Goal: Information Seeking & Learning: Understand process/instructions

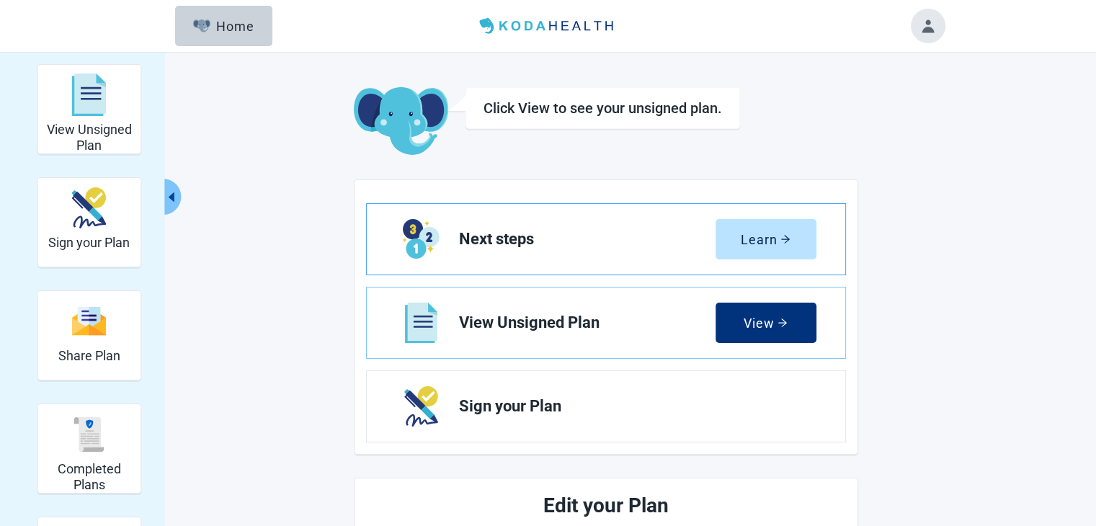
click at [565, 234] on span "Next steps" at bounding box center [587, 239] width 256 height 17
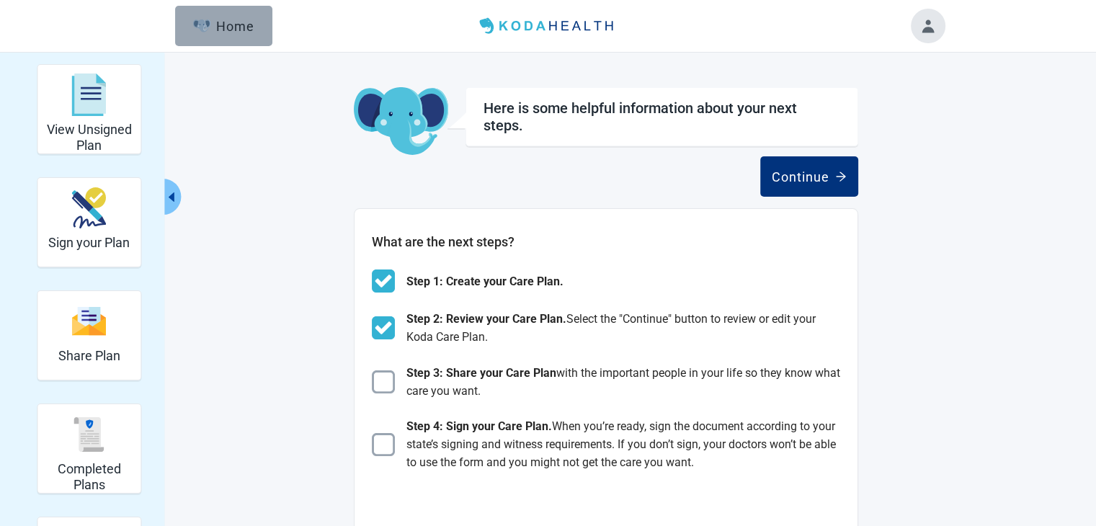
click at [245, 44] on button "Home" at bounding box center [223, 26] width 97 height 40
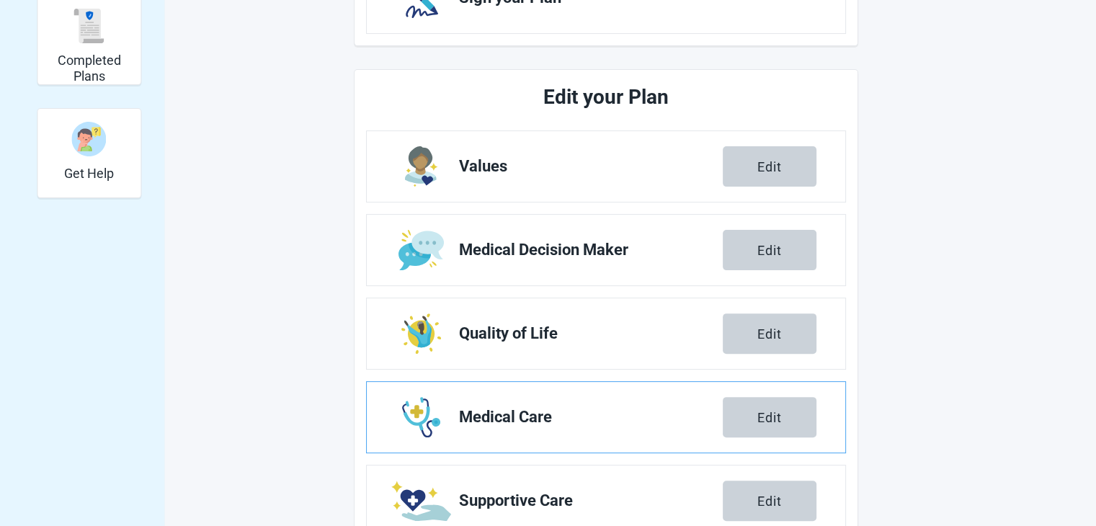
scroll to position [408, 0]
